Goal: Navigation & Orientation: Find specific page/section

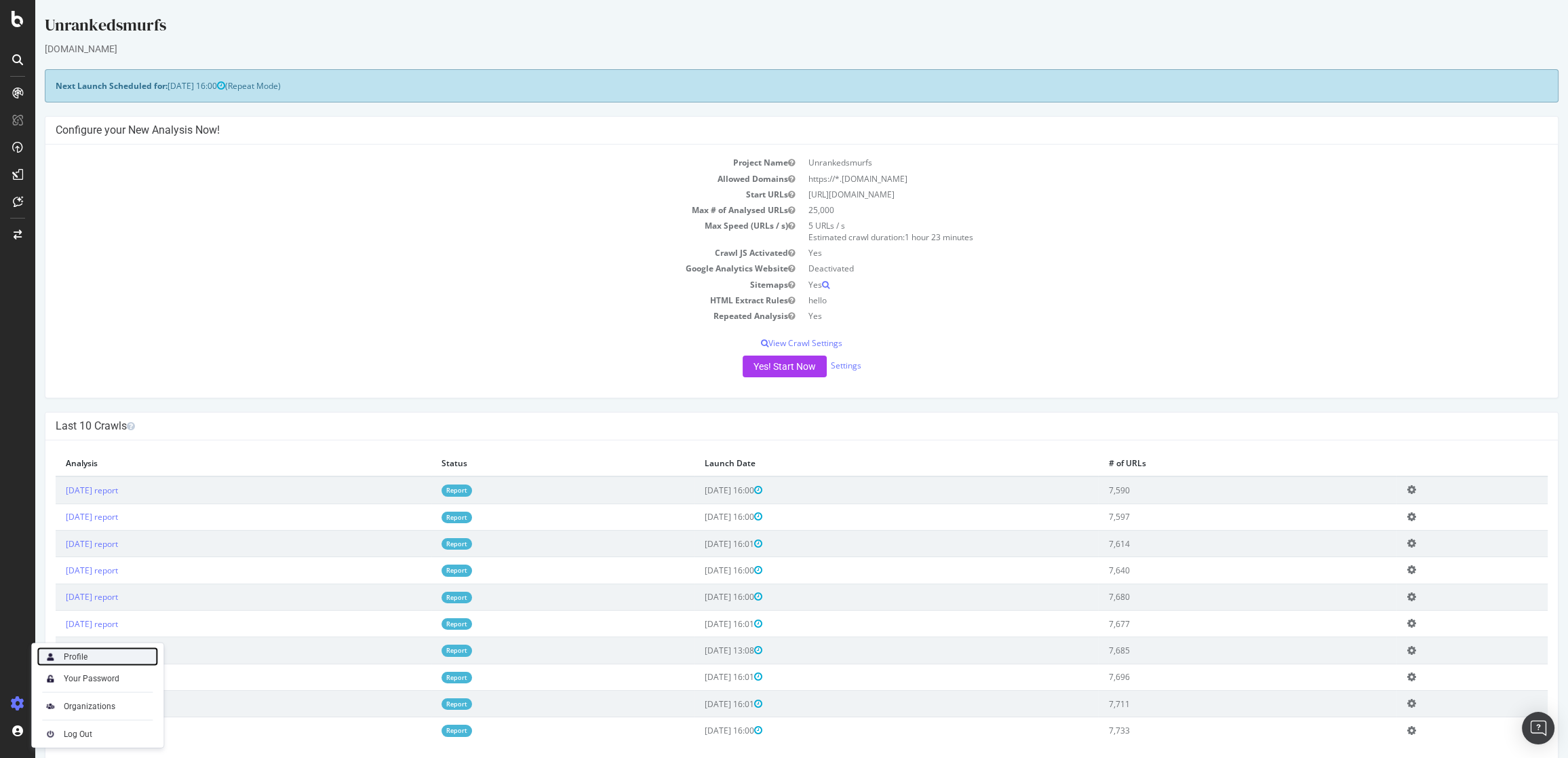
click at [91, 658] on div "Profile" at bounding box center [98, 656] width 122 height 19
